Goal: Task Accomplishment & Management: Use online tool/utility

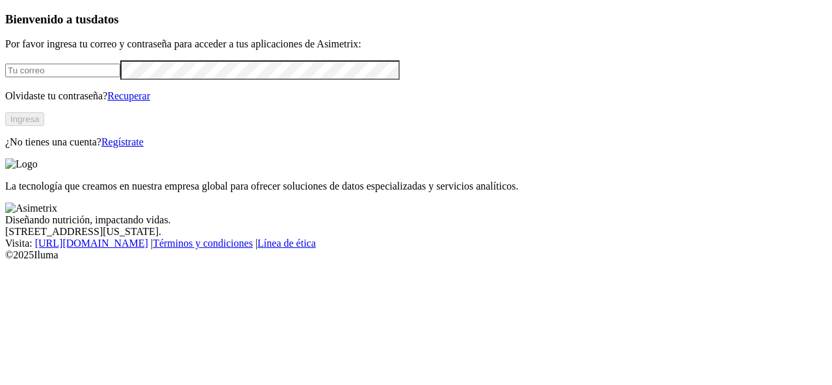
type input "aprendiz.asimetrix@premexcorp.com"
click at [44, 126] on button "Ingresa" at bounding box center [24, 119] width 39 height 14
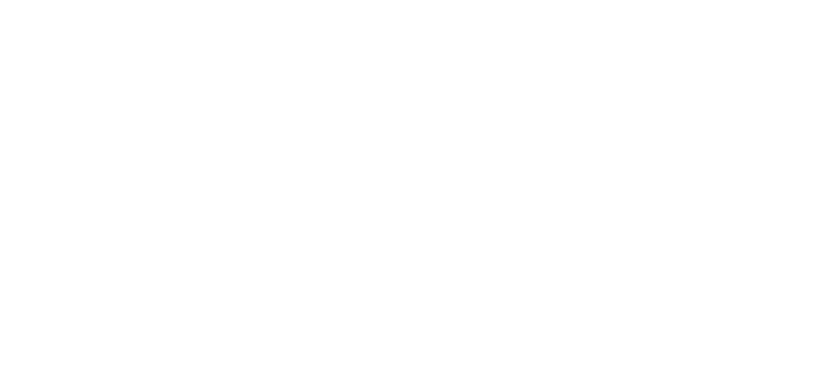
type input "ast"
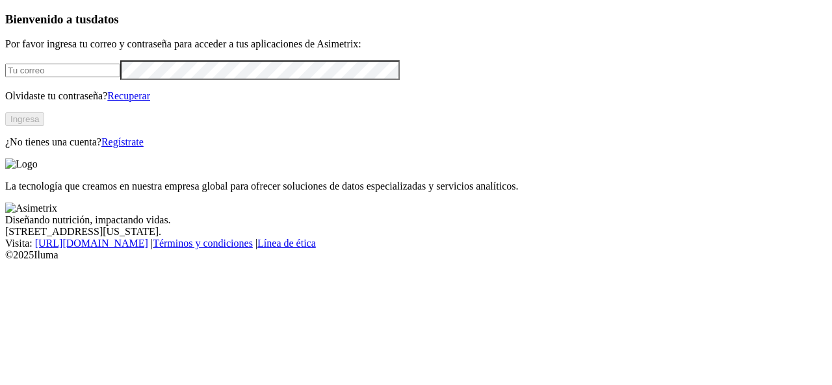
type input "[EMAIL_ADDRESS][DOMAIN_NAME]"
click at [44, 126] on button "Ingresa" at bounding box center [24, 119] width 39 height 14
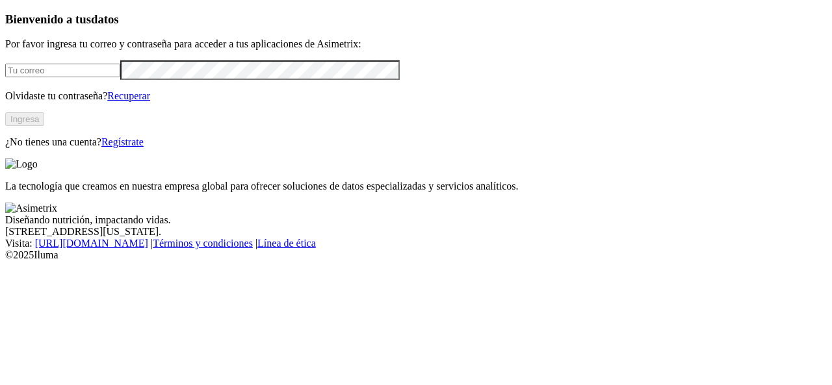
type input "[EMAIL_ADDRESS][DOMAIN_NAME]"
click at [44, 126] on button "Ingresa" at bounding box center [24, 119] width 39 height 14
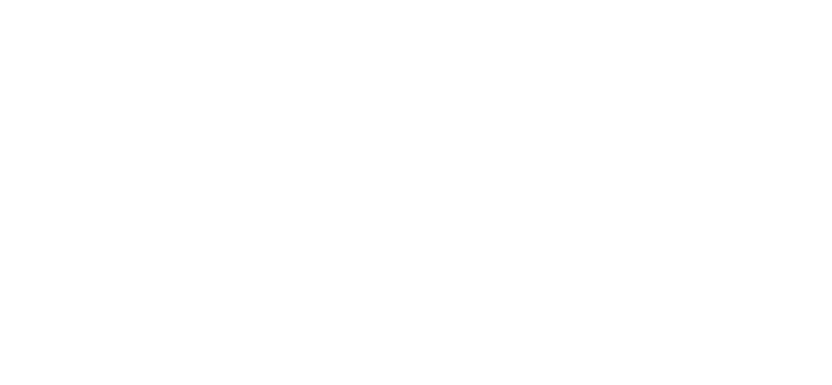
click at [24, 245] on icon at bounding box center [25, 265] width 40 height 40
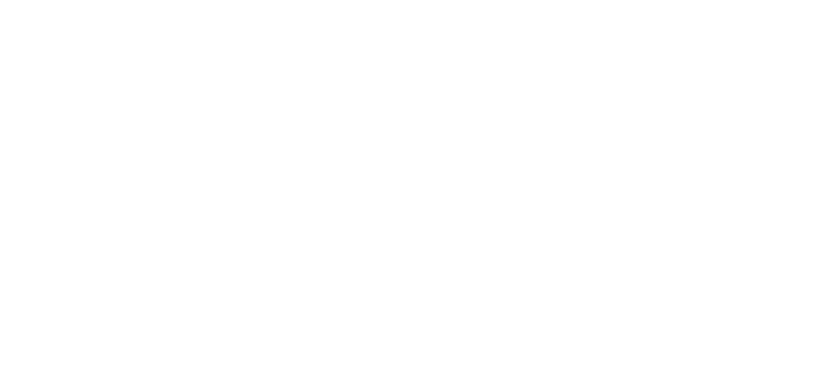
click at [24, 245] on icon at bounding box center [25, 265] width 40 height 40
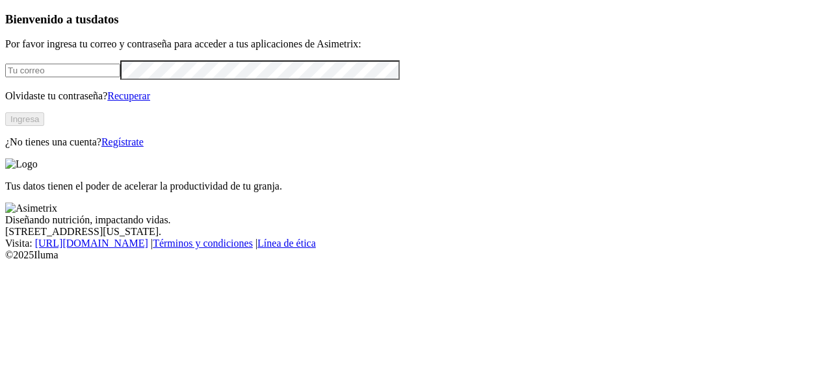
type input "[EMAIL_ADDRESS][DOMAIN_NAME]"
click at [44, 126] on button "Ingresa" at bounding box center [24, 119] width 39 height 14
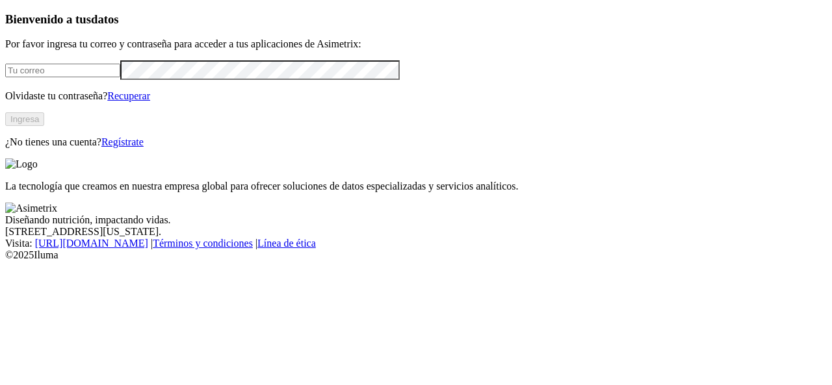
type input "aprendiz.asimetrix@premexcorp.com"
click at [44, 126] on button "Ingresa" at bounding box center [24, 119] width 39 height 14
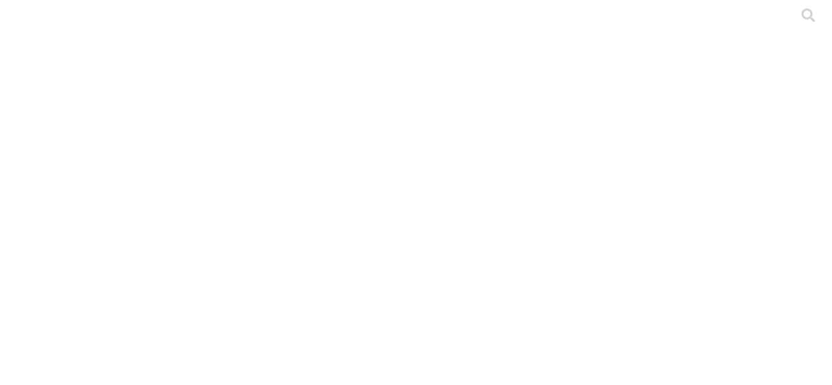
scroll to position [87, 0]
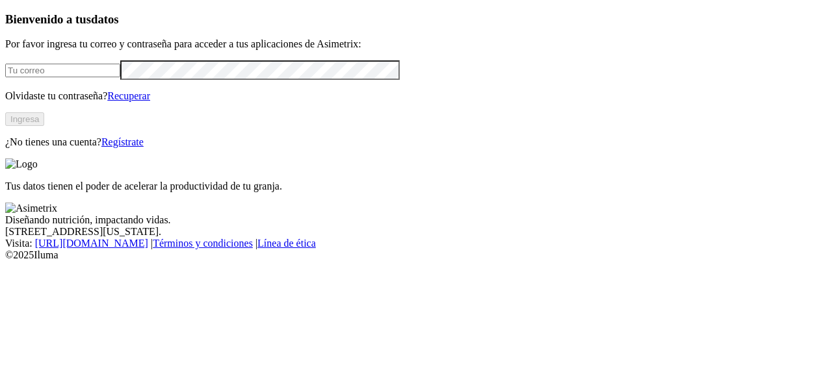
type input "[EMAIL_ADDRESS][DOMAIN_NAME]"
click at [44, 126] on button "Ingresa" at bounding box center [24, 119] width 39 height 14
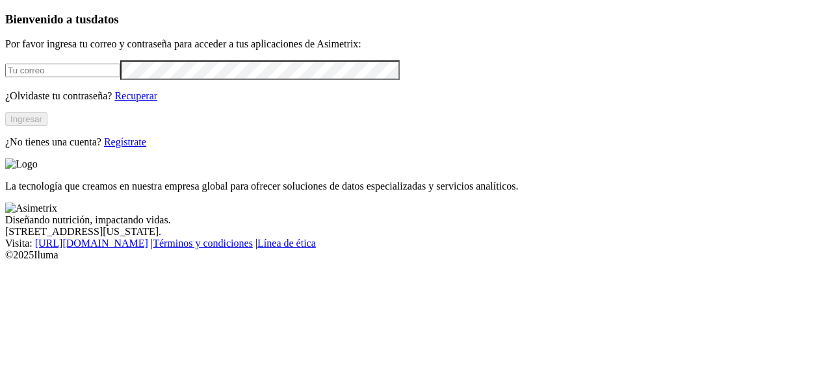
type input "[EMAIL_ADDRESS][DOMAIN_NAME]"
click at [47, 126] on button "Ingresar" at bounding box center [26, 119] width 42 height 14
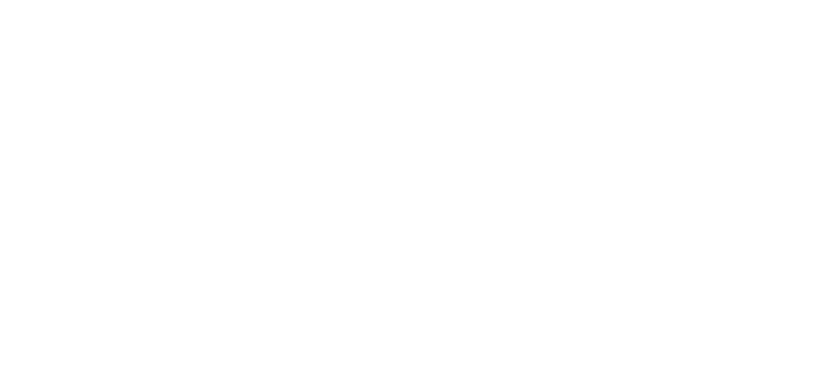
click at [27, 25] on icon at bounding box center [25, 265] width 40 height 520
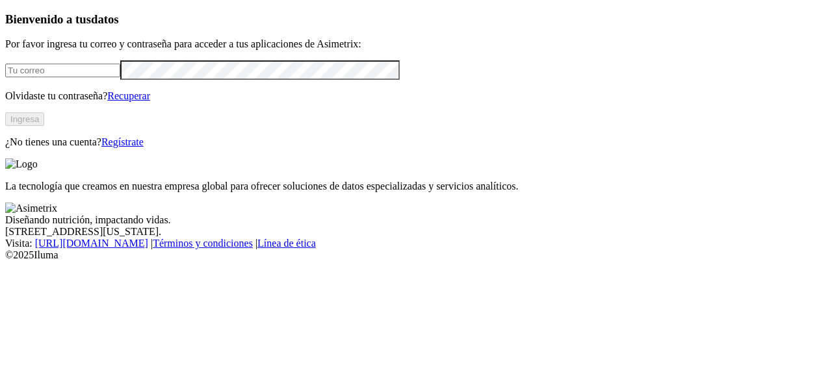
type input "aprendiz.asimetrix@premexcorp.com"
click at [44, 126] on button "Ingresa" at bounding box center [24, 119] width 39 height 14
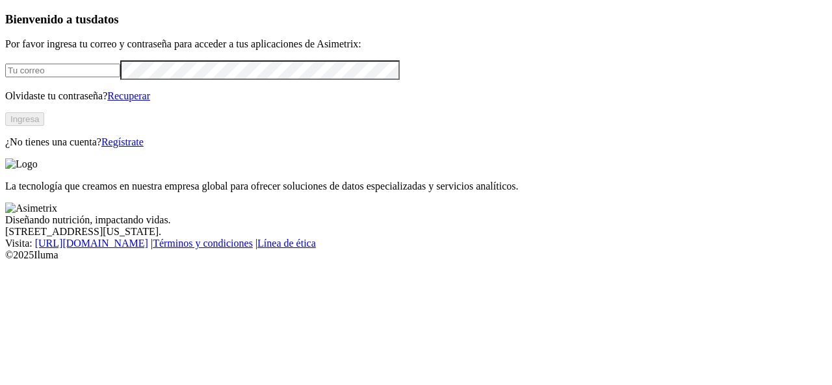
type input "[EMAIL_ADDRESS][DOMAIN_NAME]"
click at [44, 126] on button "Ingresa" at bounding box center [24, 119] width 39 height 14
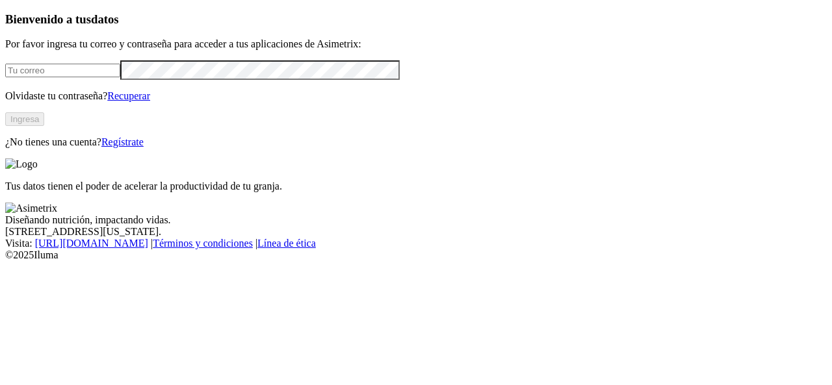
type input "aprendiz.asimetrix@premexcorp.com"
click at [44, 126] on button "Ingresa" at bounding box center [24, 119] width 39 height 14
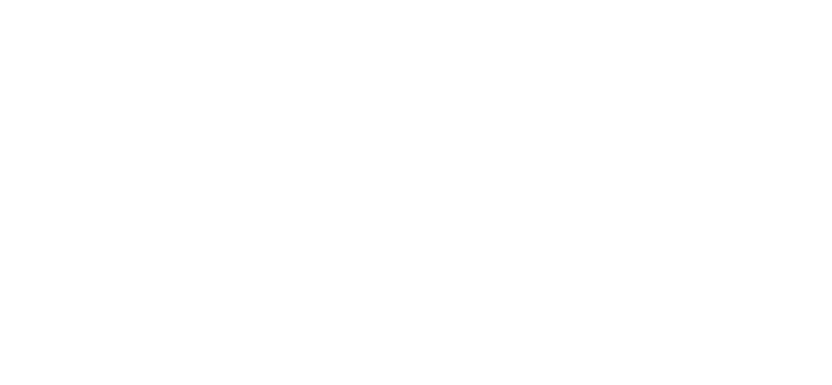
scroll to position [333, 0]
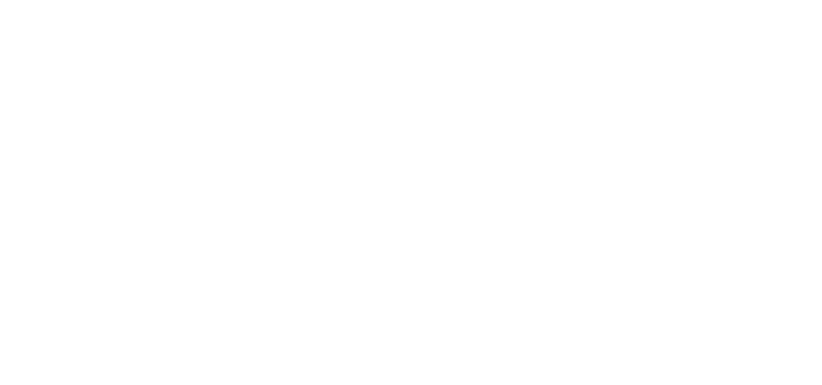
scroll to position [696, 0]
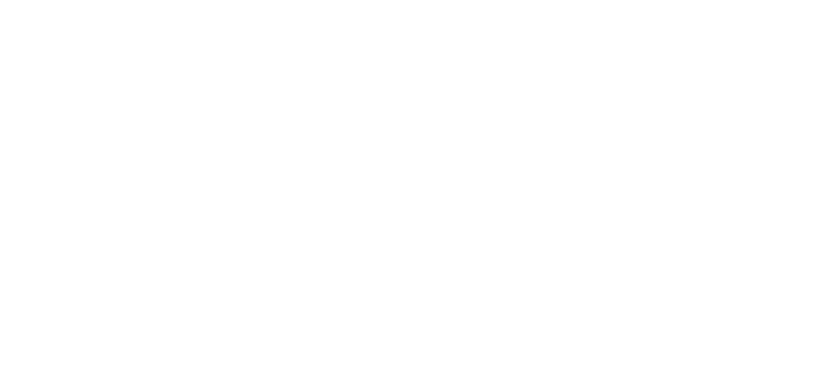
type input "cyf"
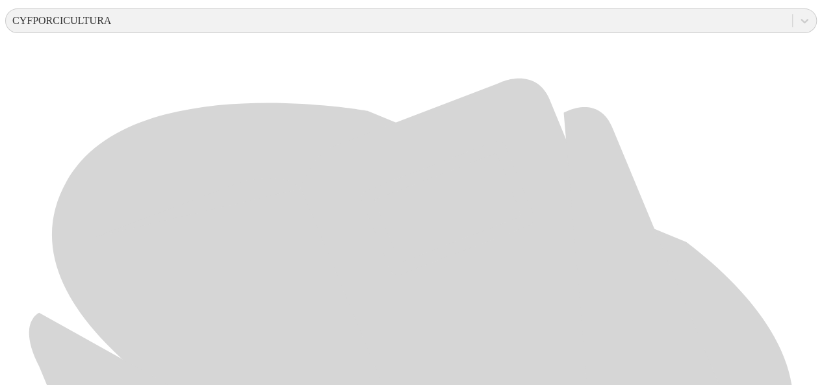
scroll to position [522, 0]
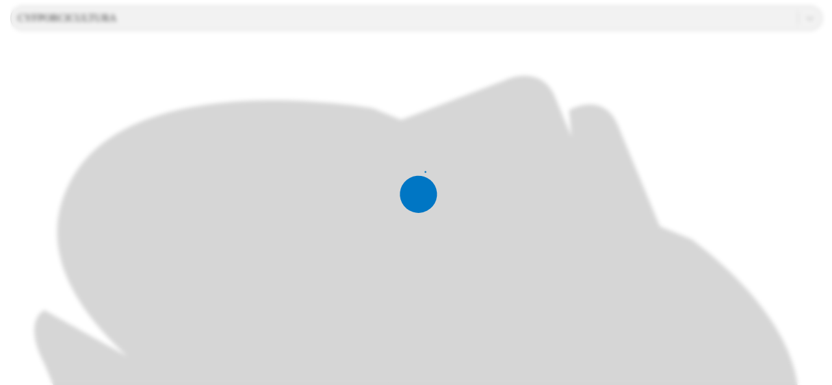
scroll to position [0, 0]
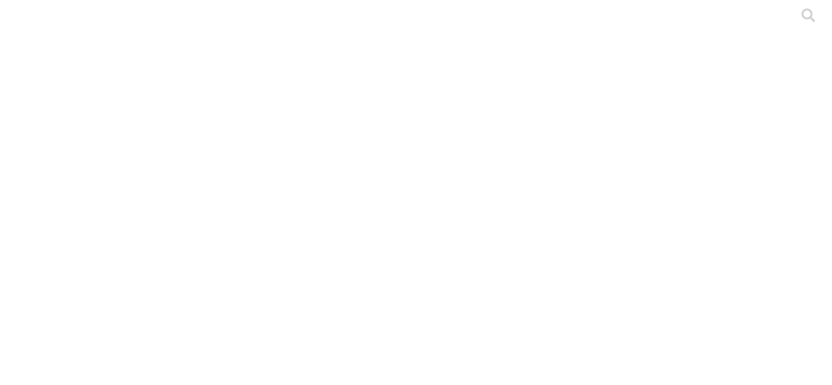
scroll to position [140, 0]
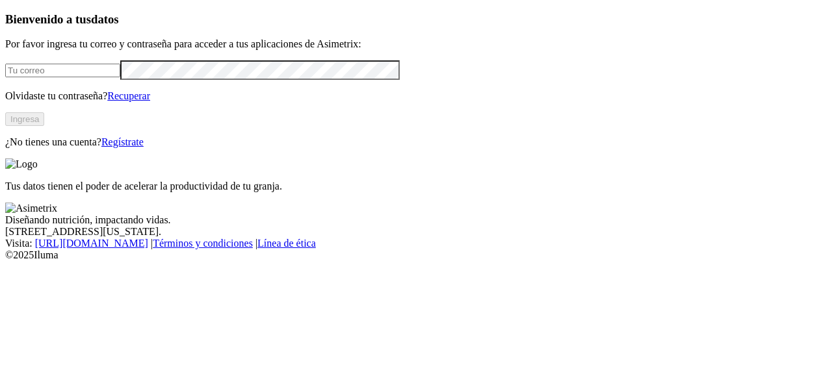
type input "aprendiz.asimetrix@premexcorp.com"
click at [44, 126] on button "Ingresa" at bounding box center [24, 119] width 39 height 14
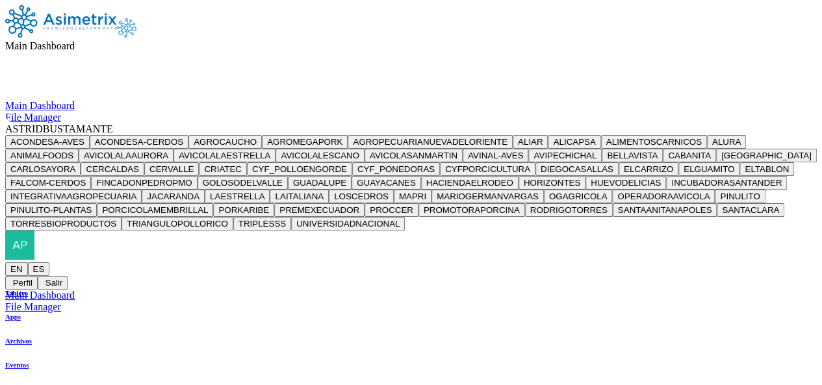
click at [113, 124] on span "ASTRIDBUSTAMANTE" at bounding box center [59, 129] width 108 height 11
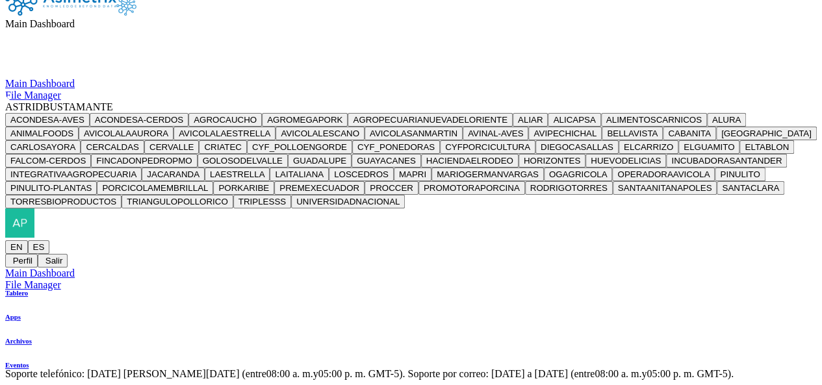
click at [507, 30] on nav "Main Dashboard Main Dashboard File Manager ASTRIDBUSTAMANTE ACONDESA-AVES ACOND…" at bounding box center [411, 125] width 812 height 285
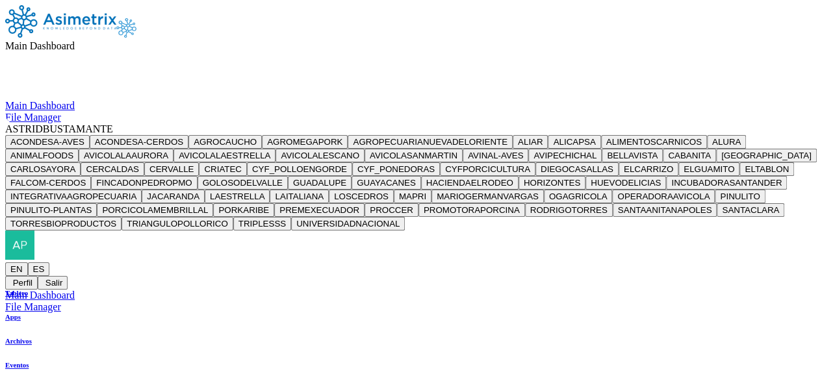
scroll to position [0, 0]
click at [90, 135] on button "ACONDESA-AVES" at bounding box center [47, 142] width 85 height 14
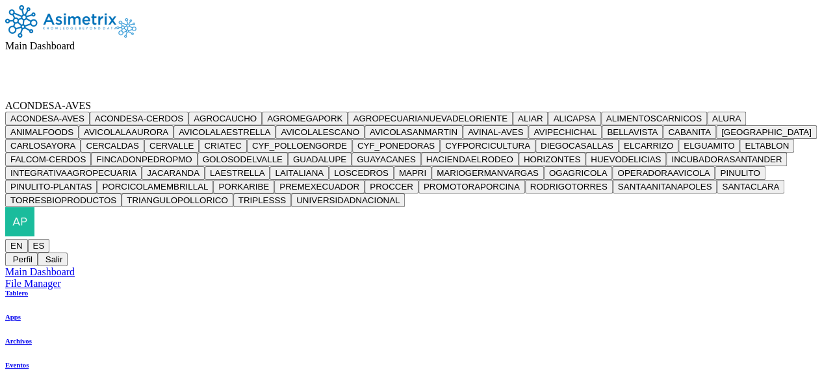
click at [57, 33] on img at bounding box center [60, 21] width 111 height 33
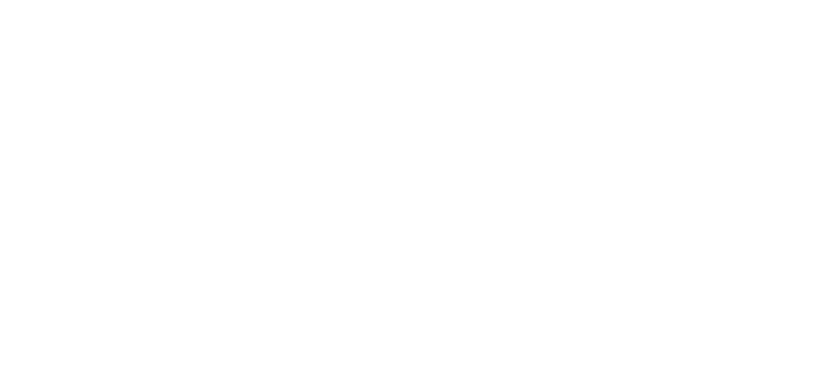
drag, startPoint x: 750, startPoint y: 112, endPoint x: 703, endPoint y: 72, distance: 61.8
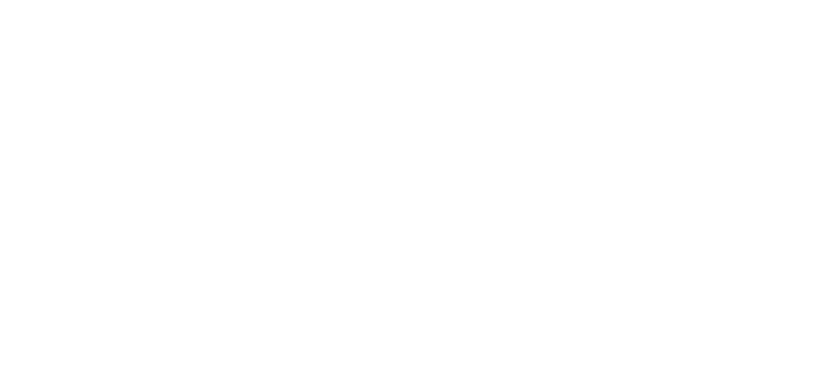
scroll to position [215, 0]
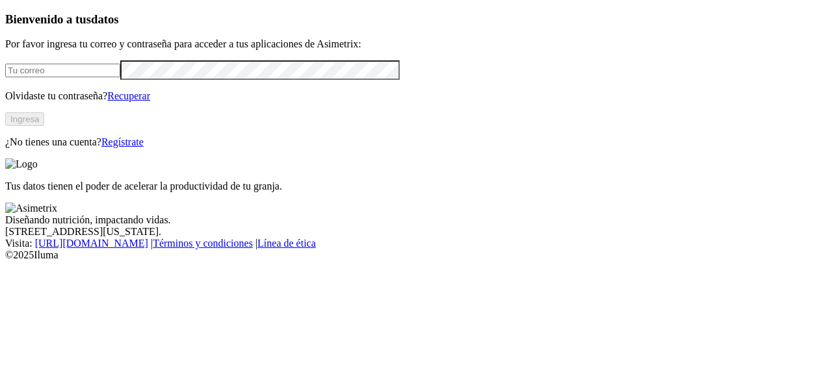
type input "[EMAIL_ADDRESS][DOMAIN_NAME]"
click at [44, 126] on button "Ingresa" at bounding box center [24, 119] width 39 height 14
